Goal: Information Seeking & Learning: Learn about a topic

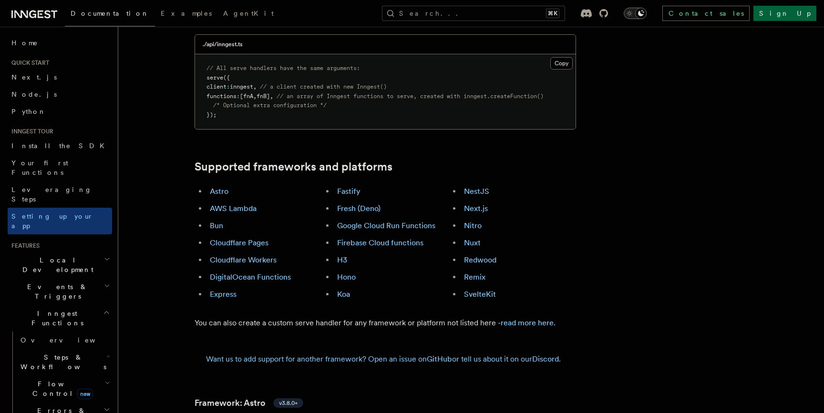
scroll to position [471, 0]
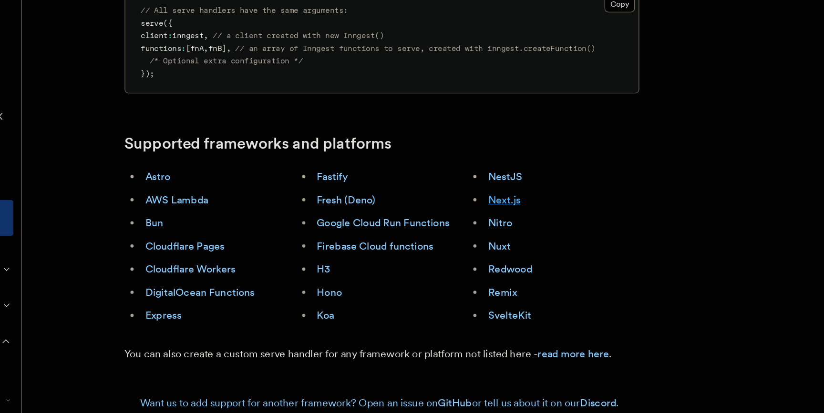
click at [480, 203] on link "Next.js" at bounding box center [476, 207] width 24 height 9
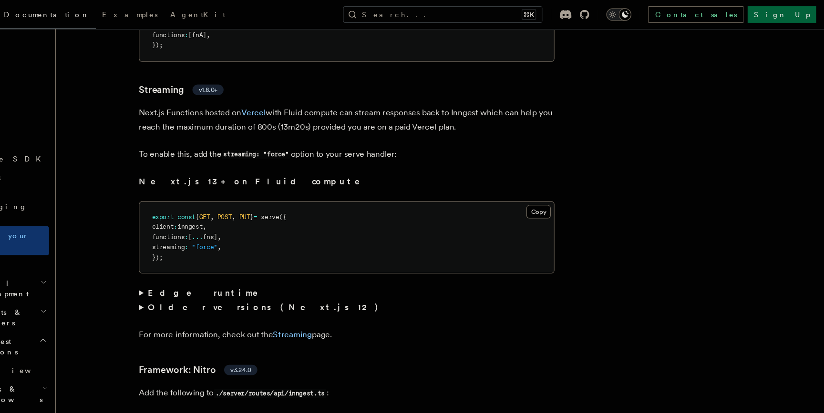
scroll to position [6030, 0]
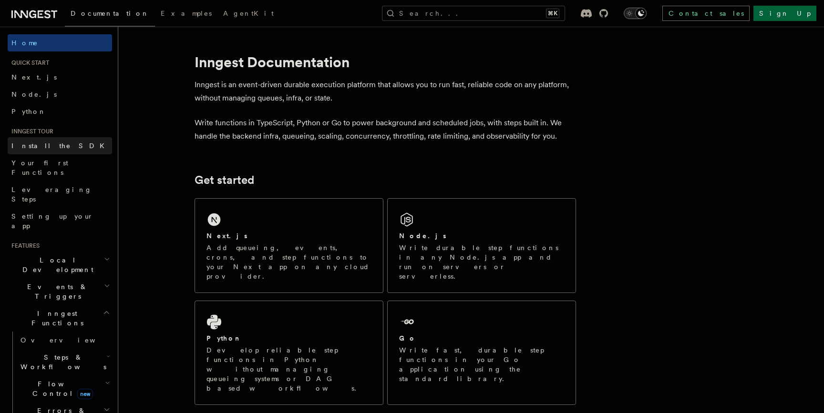
click at [66, 147] on link "Install the SDK" at bounding box center [60, 145] width 104 height 17
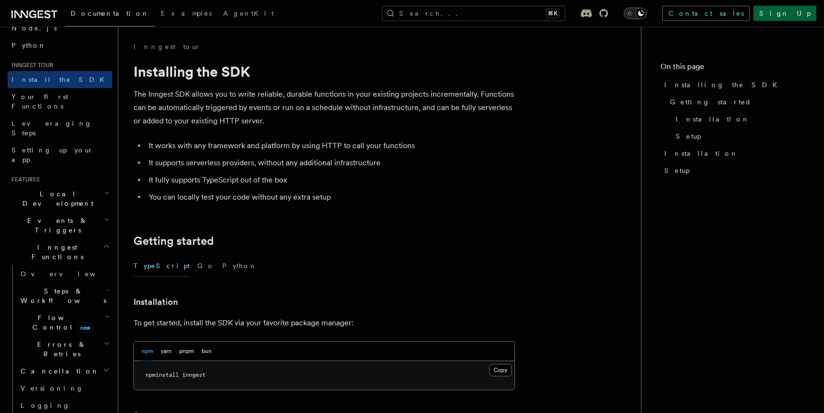
scroll to position [71, 0]
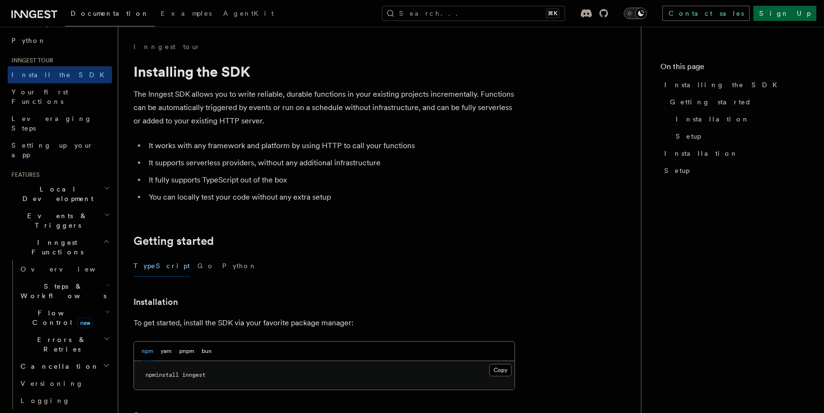
click at [65, 181] on h2 "Local Development" at bounding box center [60, 194] width 104 height 27
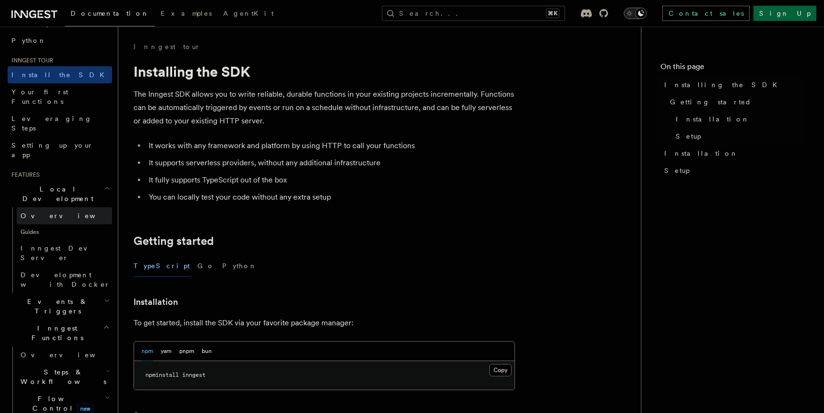
click at [53, 207] on link "Overview" at bounding box center [64, 215] width 95 height 17
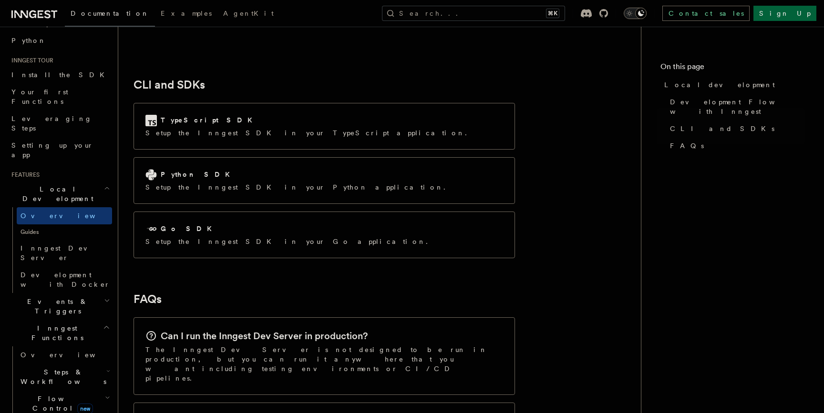
scroll to position [1228, 0]
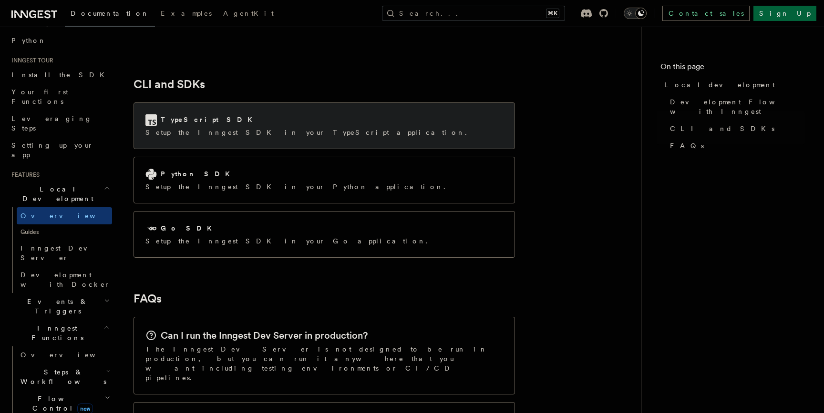
click at [249, 103] on div "TypeScript SDK Setup the Inngest SDK in your TypeScript application." at bounding box center [324, 126] width 380 height 46
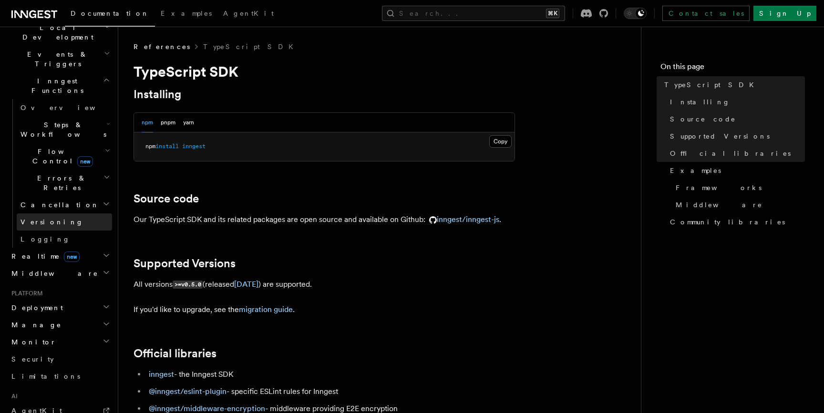
scroll to position [237, 0]
click at [84, 243] on h2 "Realtime new" at bounding box center [60, 251] width 104 height 17
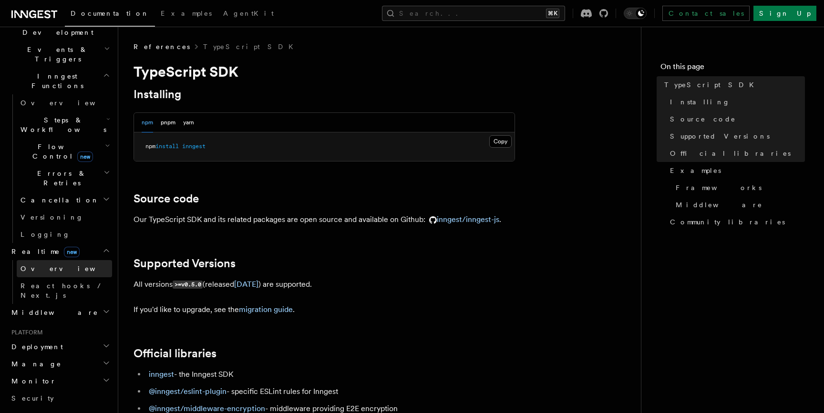
click at [62, 260] on link "Overview" at bounding box center [64, 268] width 95 height 17
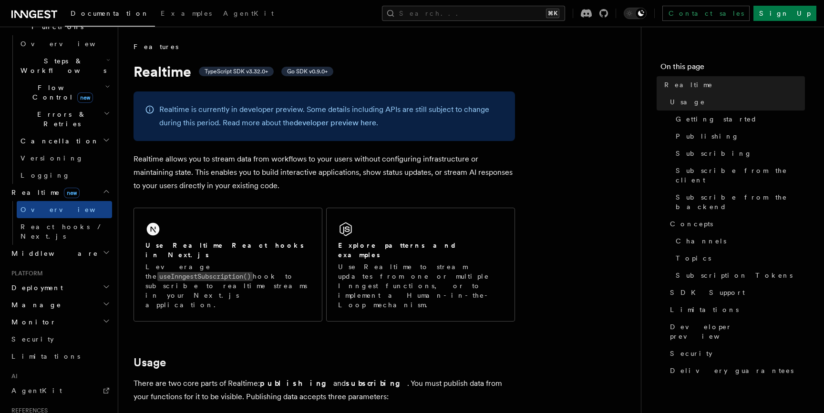
scroll to position [299, 0]
click at [89, 243] on h2 "Middleware" at bounding box center [60, 251] width 104 height 17
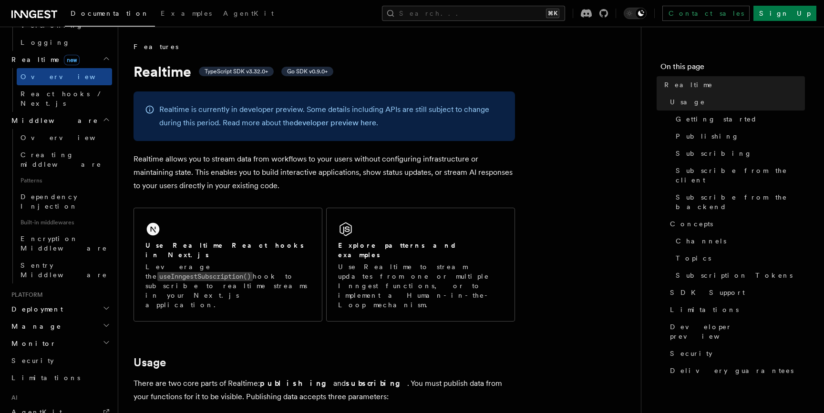
scroll to position [433, 0]
click at [82, 297] on h2 "Deployment" at bounding box center [60, 305] width 104 height 17
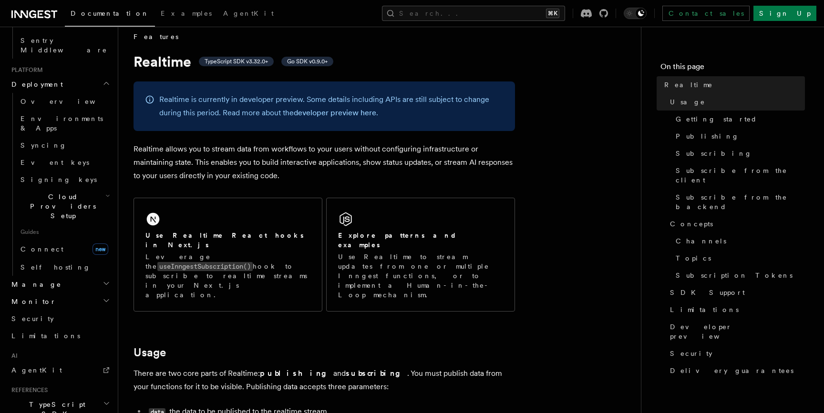
scroll to position [15, 0]
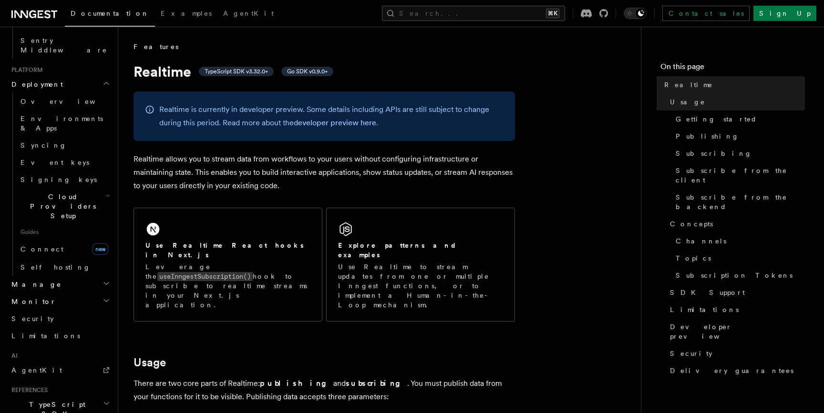
scroll to position [435, 0]
